Goal: Information Seeking & Learning: Learn about a topic

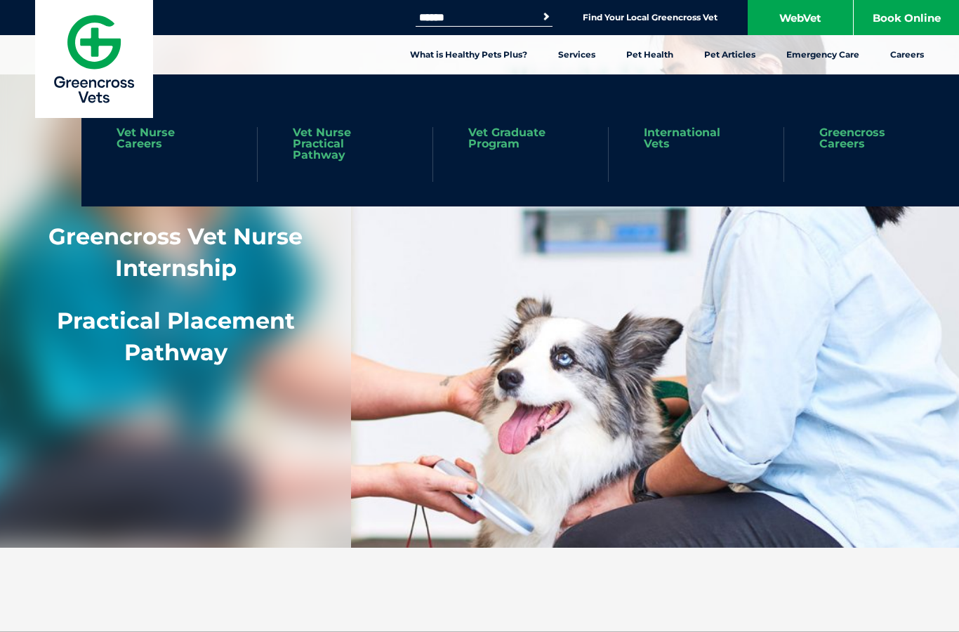
click at [504, 144] on link "Vet Graduate Program" at bounding box center [520, 138] width 105 height 22
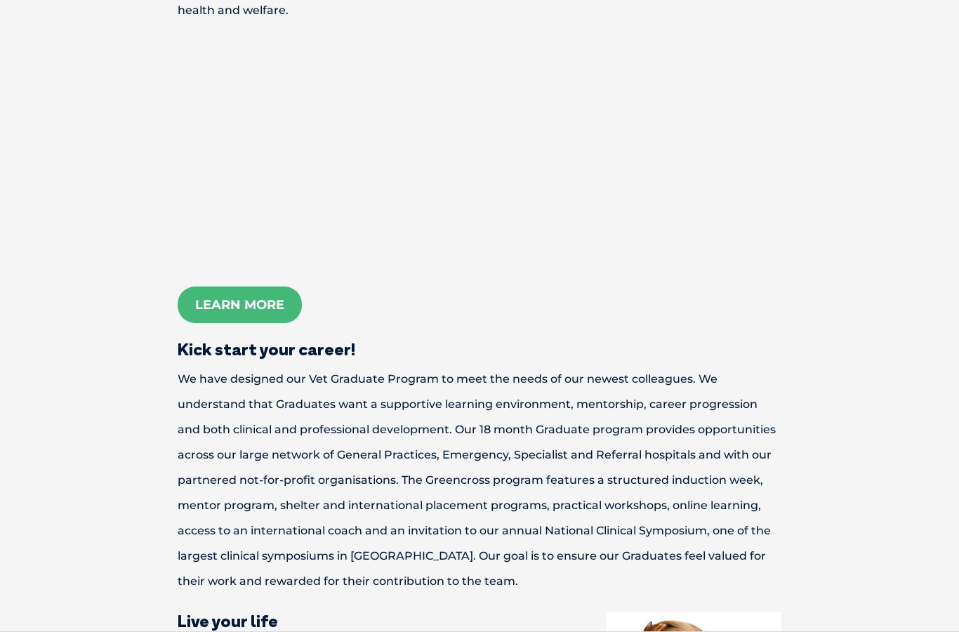
scroll to position [744, 0]
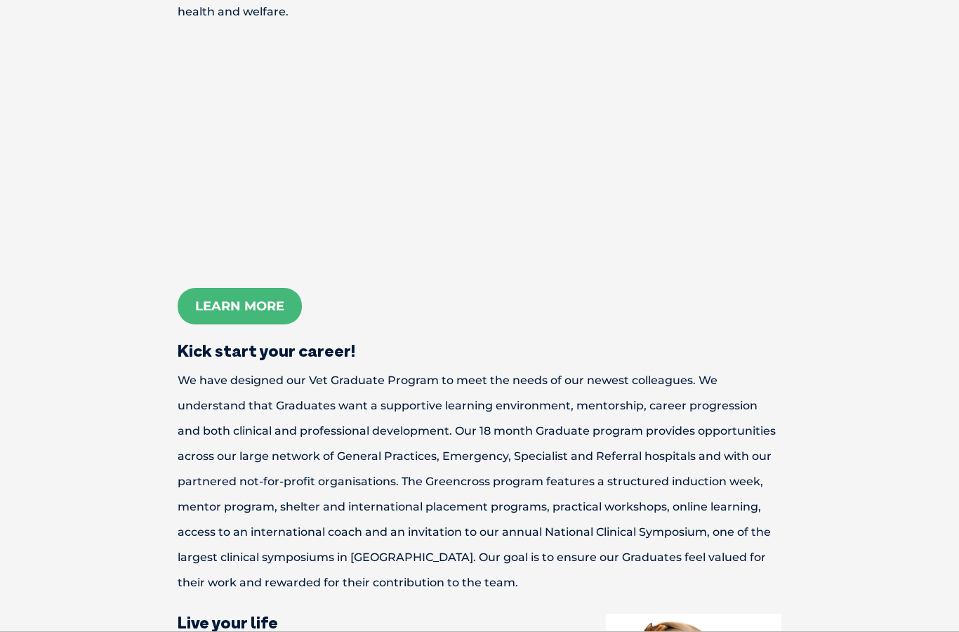
click at [267, 324] on link "Learn More" at bounding box center [240, 306] width 124 height 37
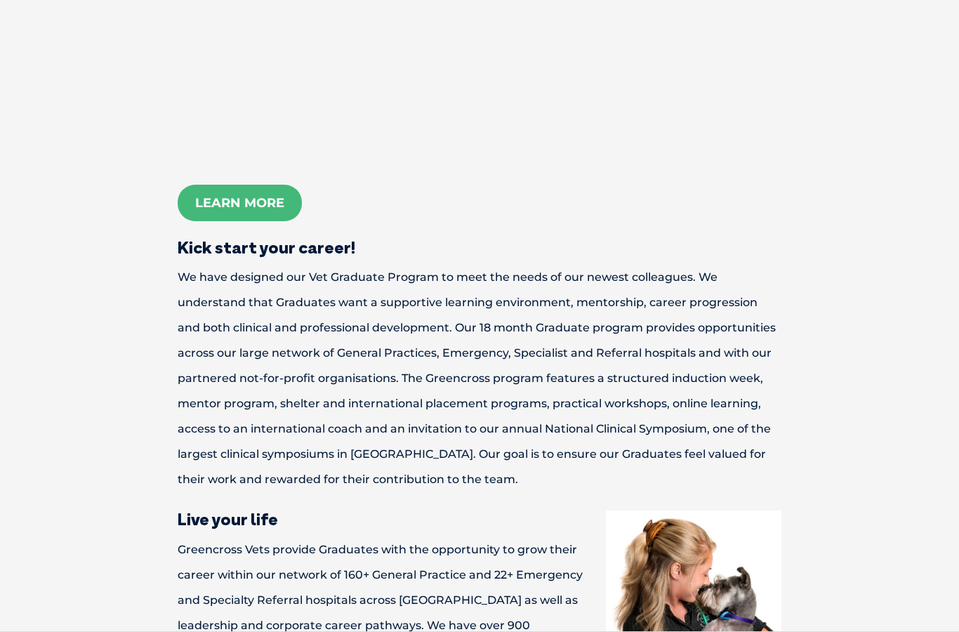
scroll to position [845, 0]
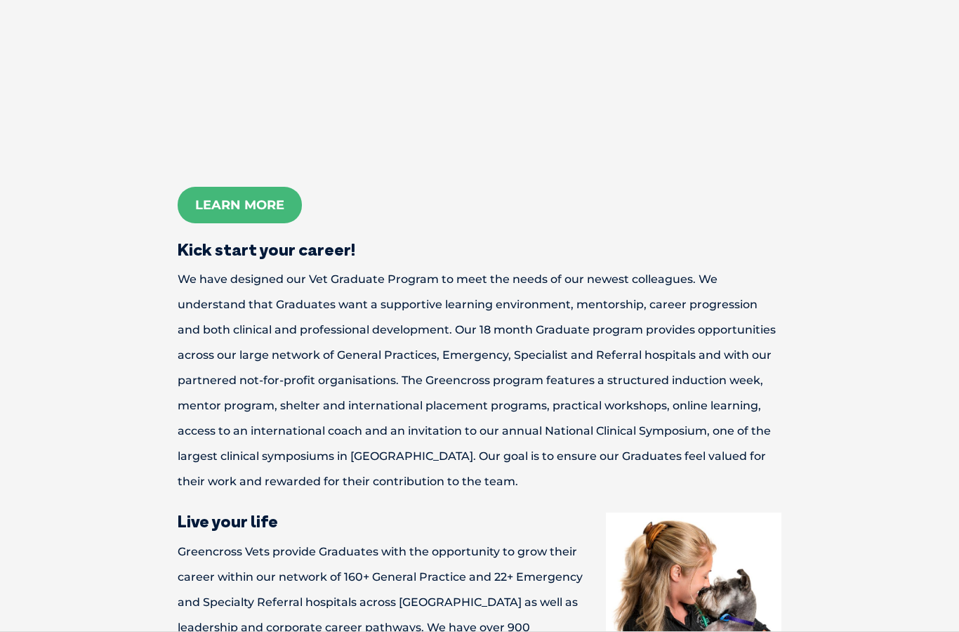
click at [260, 224] on link "Learn More" at bounding box center [240, 206] width 124 height 37
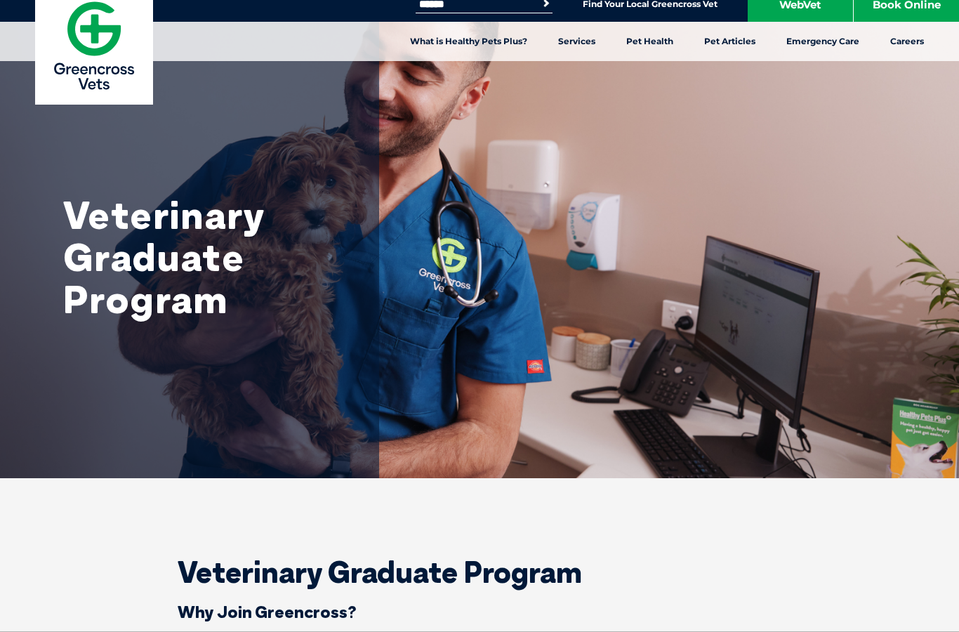
scroll to position [0, 0]
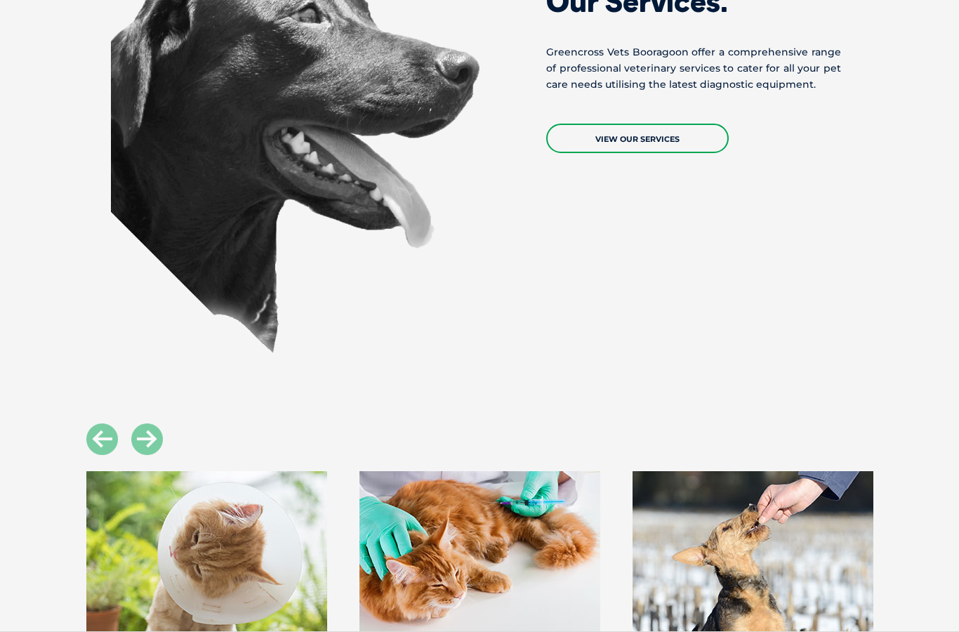
scroll to position [1240, 0]
